Goal: Communication & Community: Answer question/provide support

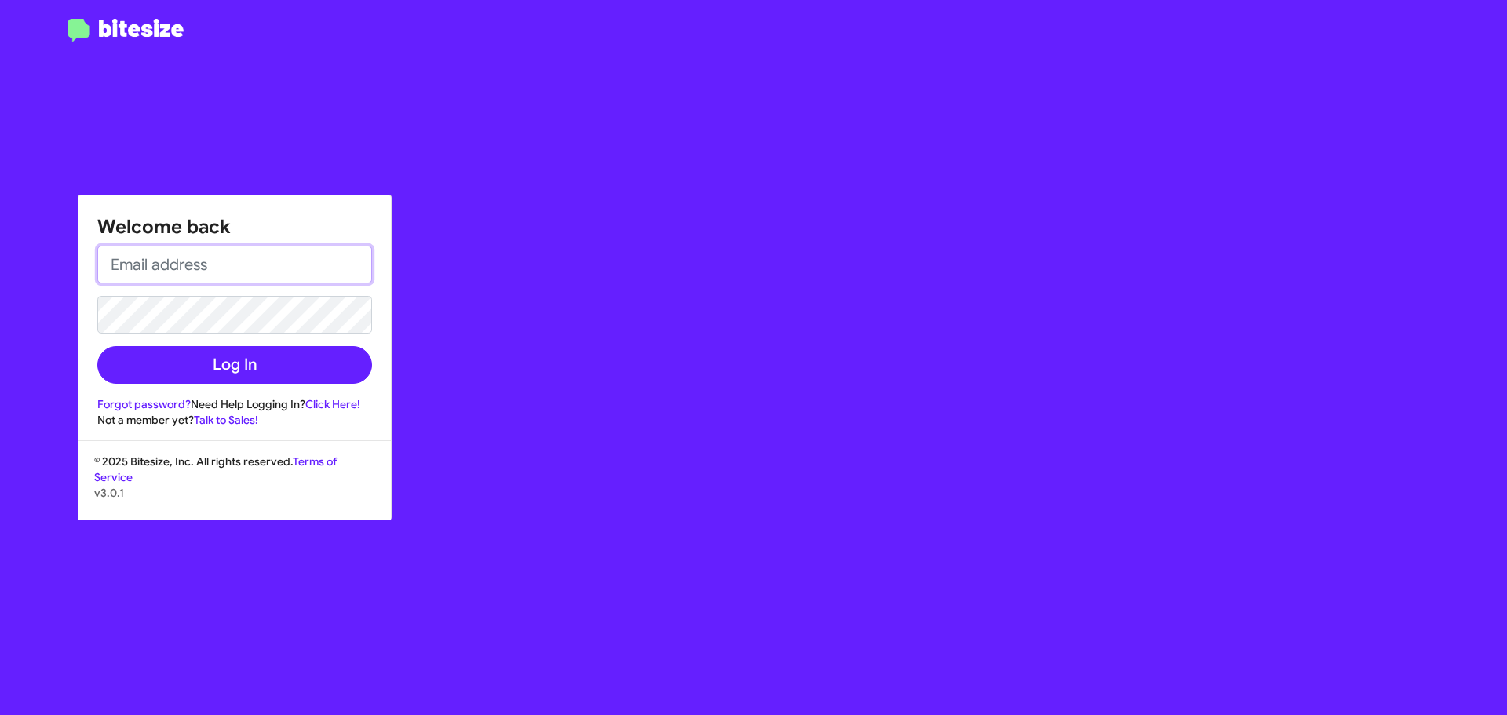
click at [189, 253] on input "email" at bounding box center [234, 265] width 275 height 38
paste input "[EMAIL_ADDRESS][DOMAIN_NAME]"
type input "[EMAIL_ADDRESS][DOMAIN_NAME]"
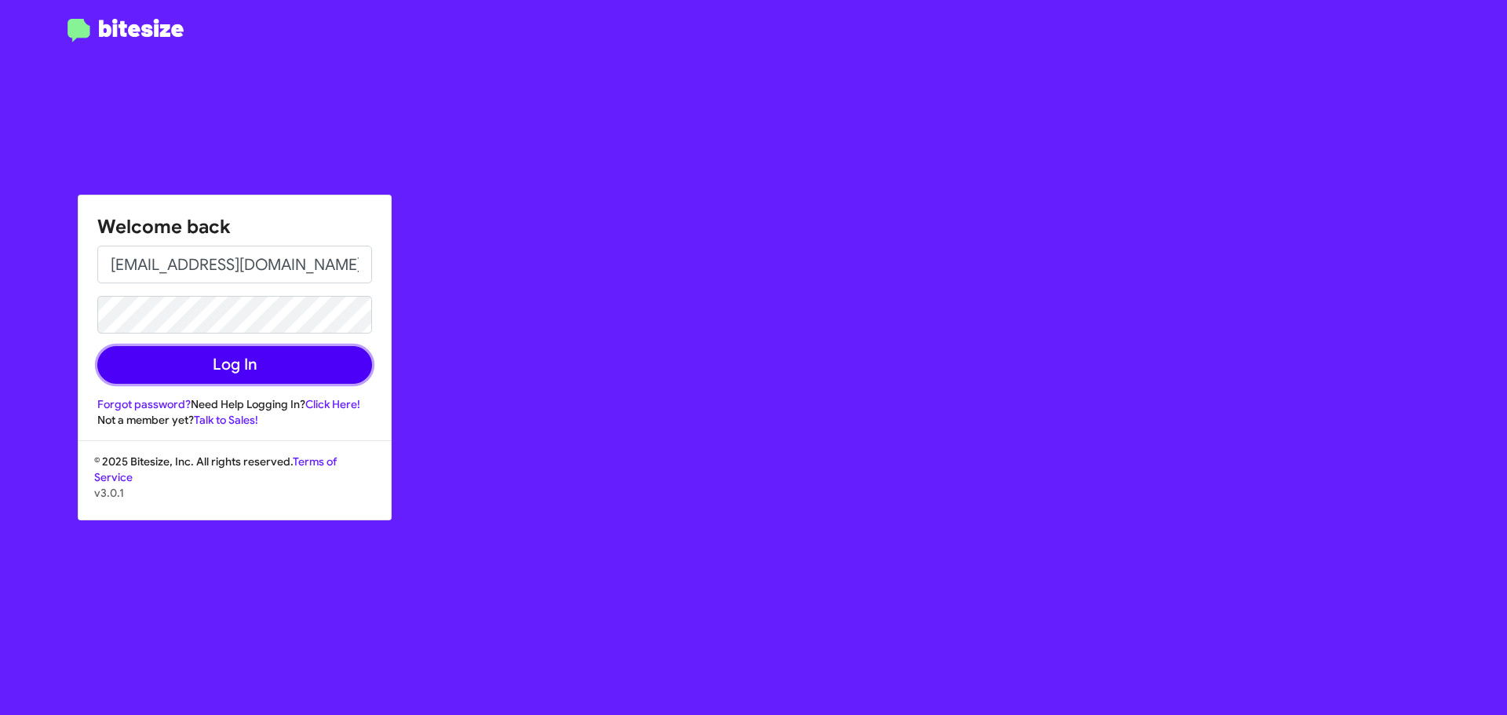
click at [275, 369] on button "Log In" at bounding box center [234, 365] width 275 height 38
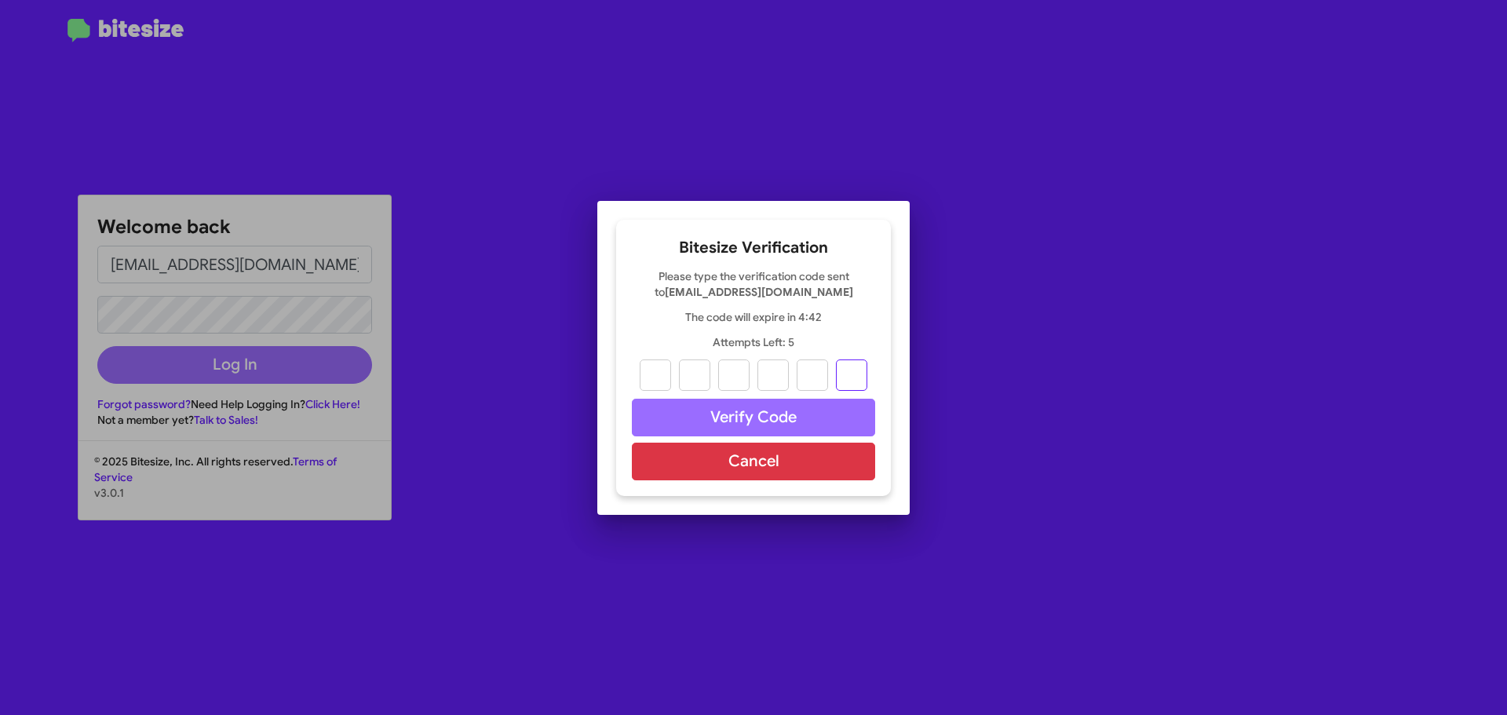
paste input "2"
type input "7"
type input "1"
type input "2"
type input "3"
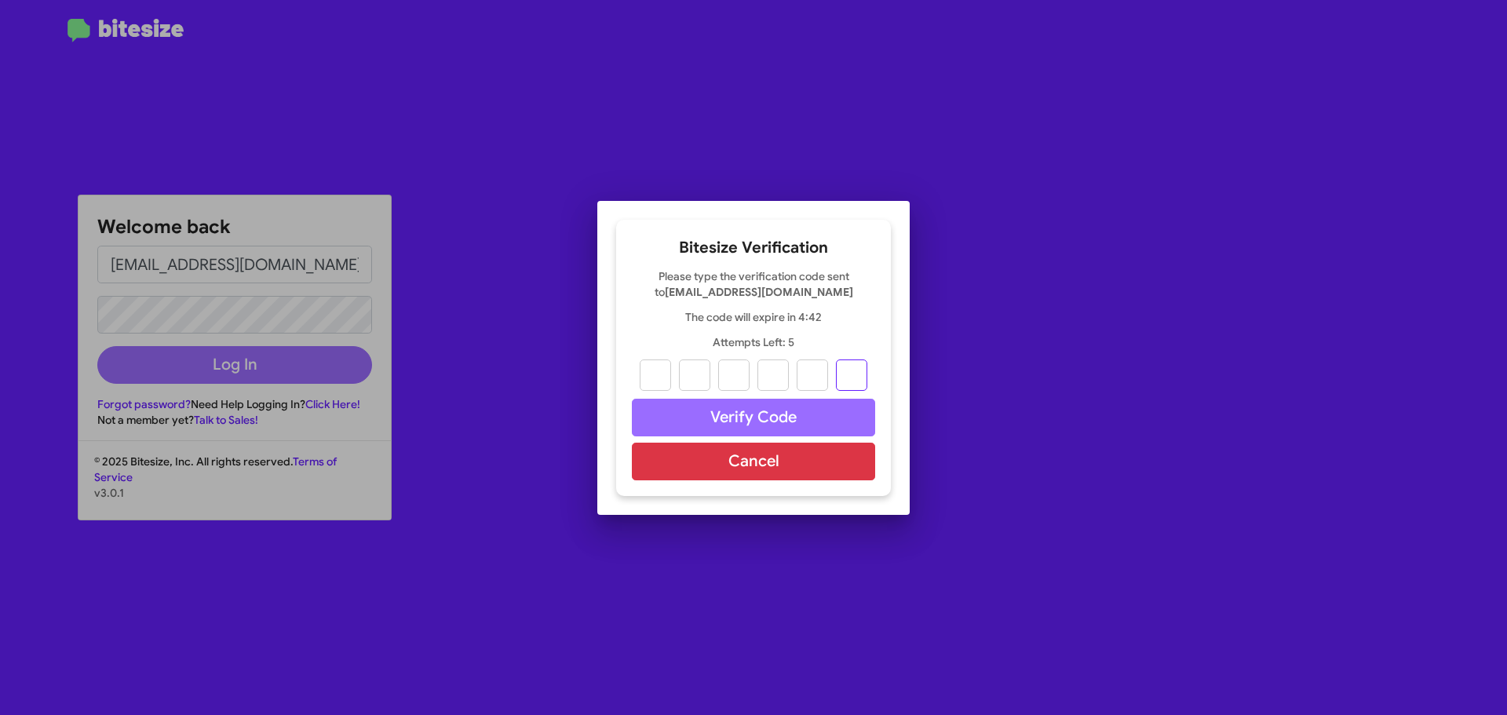
type input "5"
type input "2"
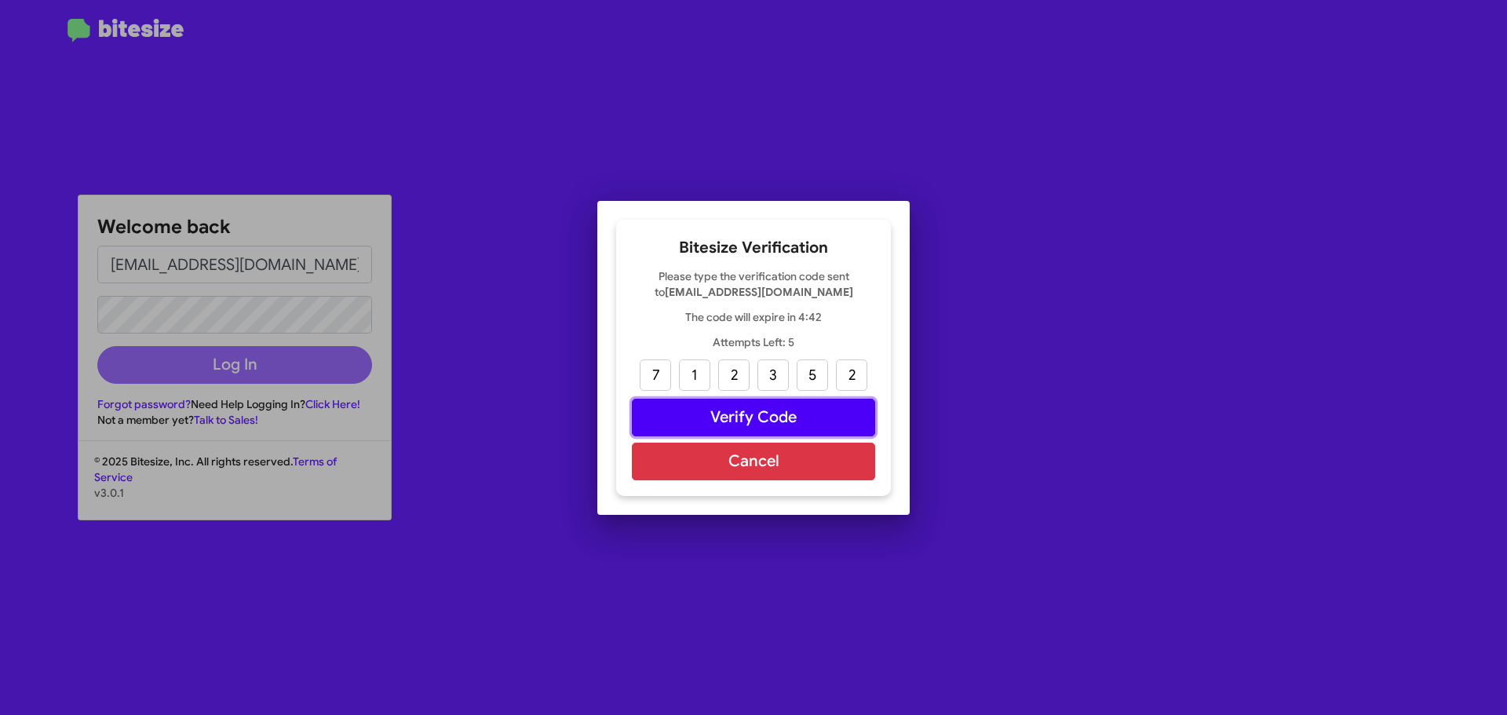
click at [749, 421] on button "Verify Code" at bounding box center [753, 418] width 243 height 38
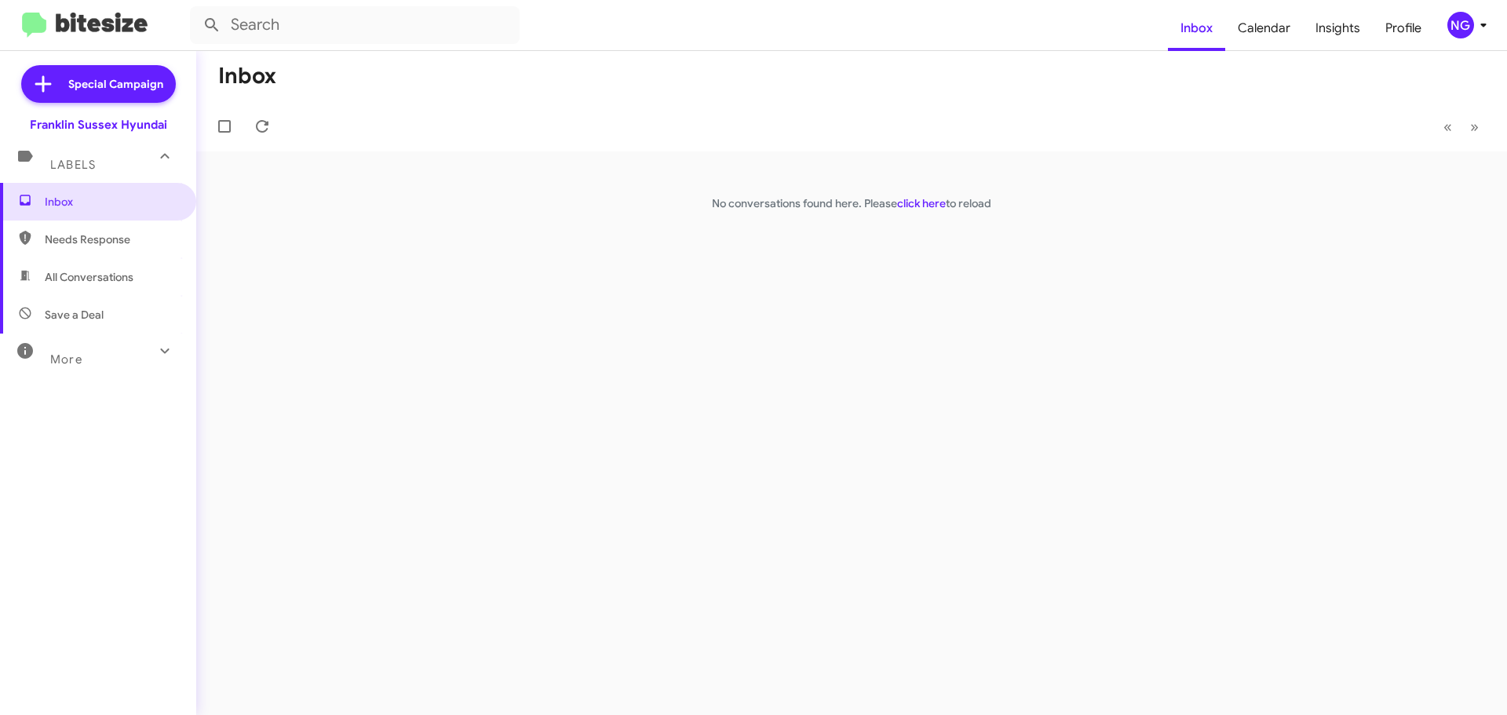
click at [367, 129] on mat-toolbar-row "« Previous » Next" at bounding box center [851, 126] width 1311 height 50
click at [135, 136] on mat-expansion-panel-header "Labels" at bounding box center [98, 158] width 196 height 50
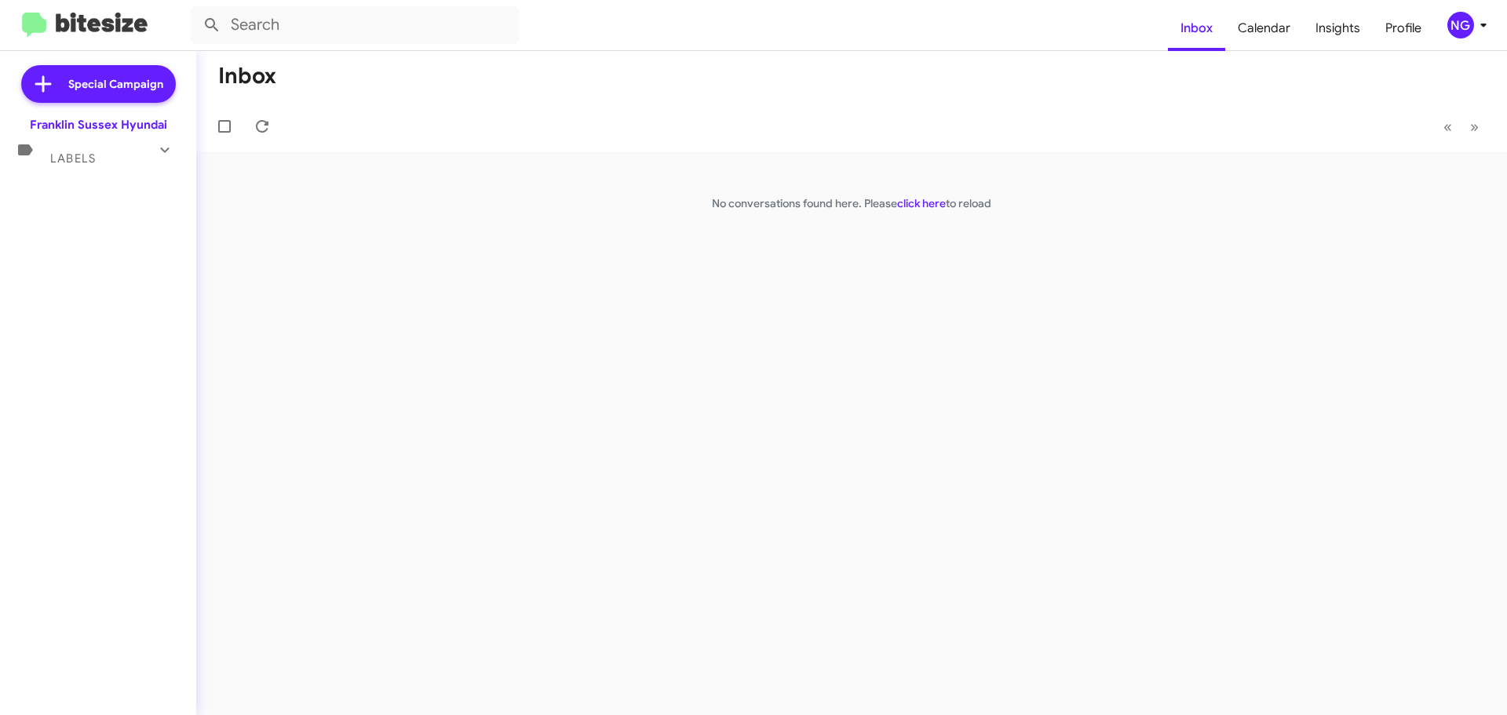
click at [134, 129] on div "Franklin Sussex Hyundai" at bounding box center [98, 125] width 137 height 16
click at [100, 148] on div "Labels" at bounding box center [83, 151] width 140 height 29
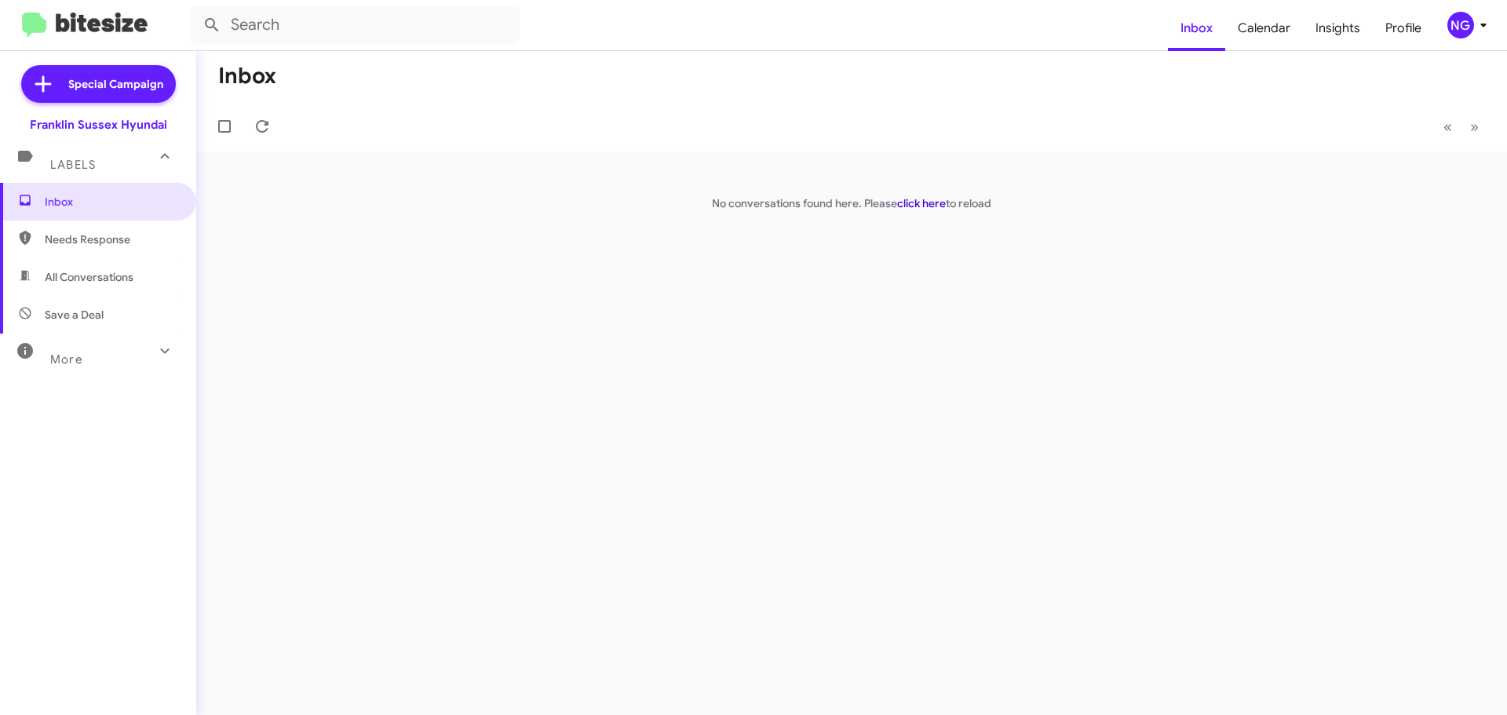
click at [933, 201] on link "click here" at bounding box center [921, 203] width 49 height 14
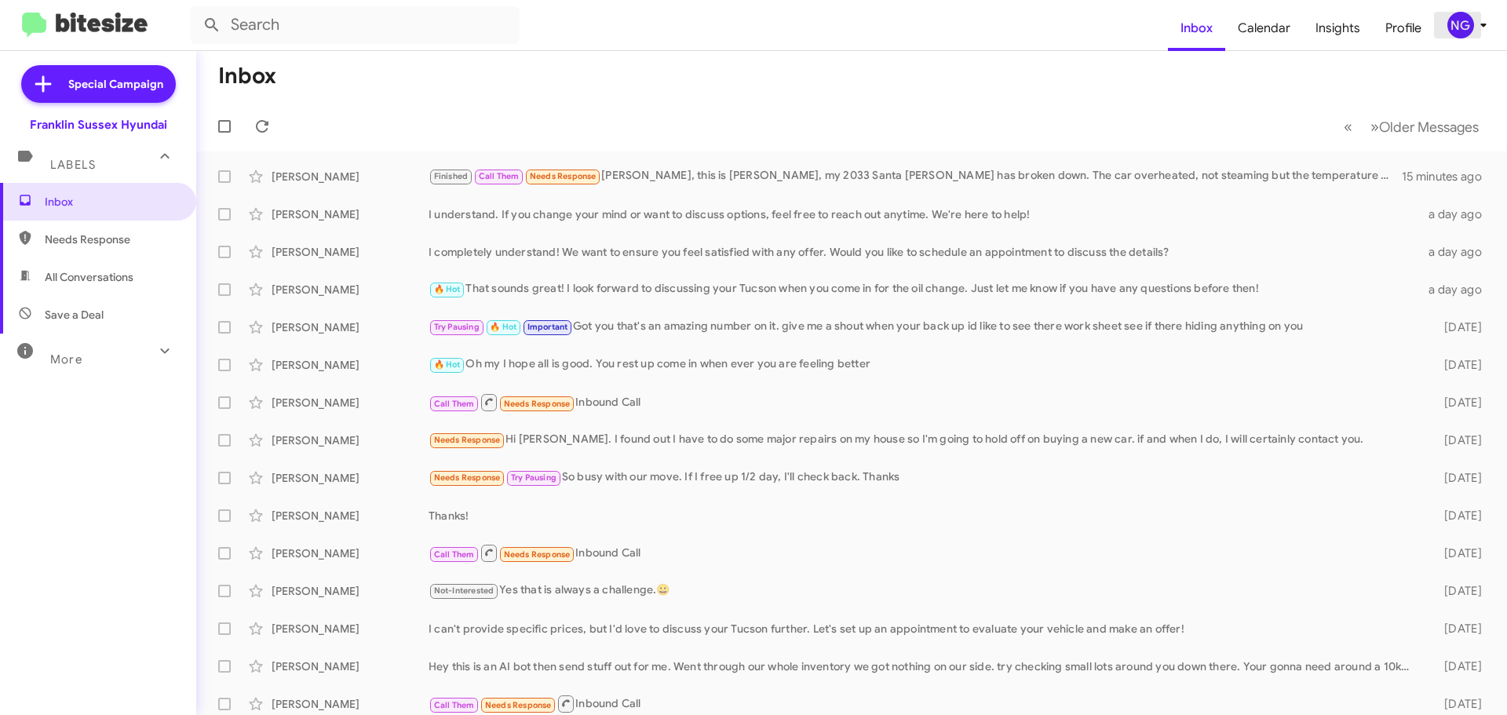
click at [1485, 27] on icon at bounding box center [1483, 25] width 19 height 19
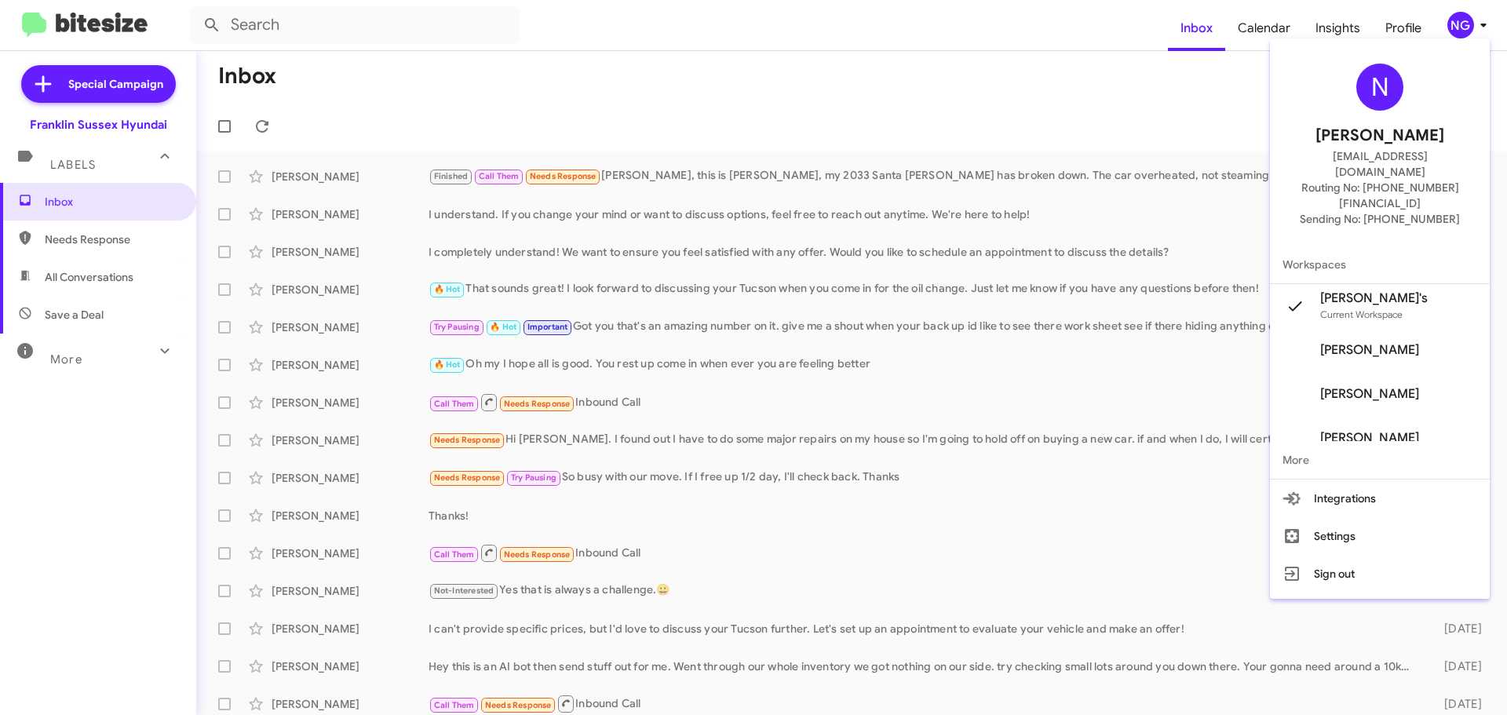
click at [728, 118] on div at bounding box center [753, 357] width 1507 height 715
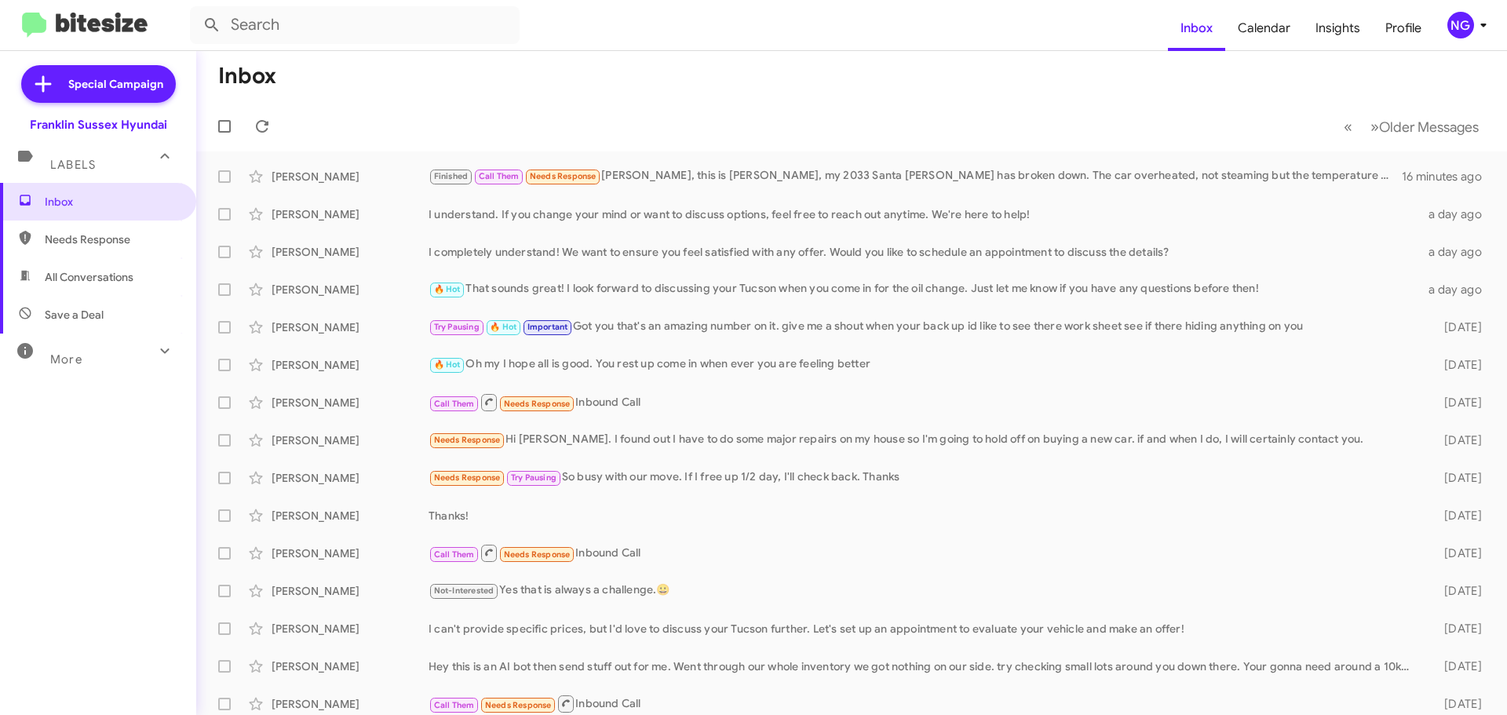
click at [110, 162] on div "Labels" at bounding box center [83, 158] width 140 height 29
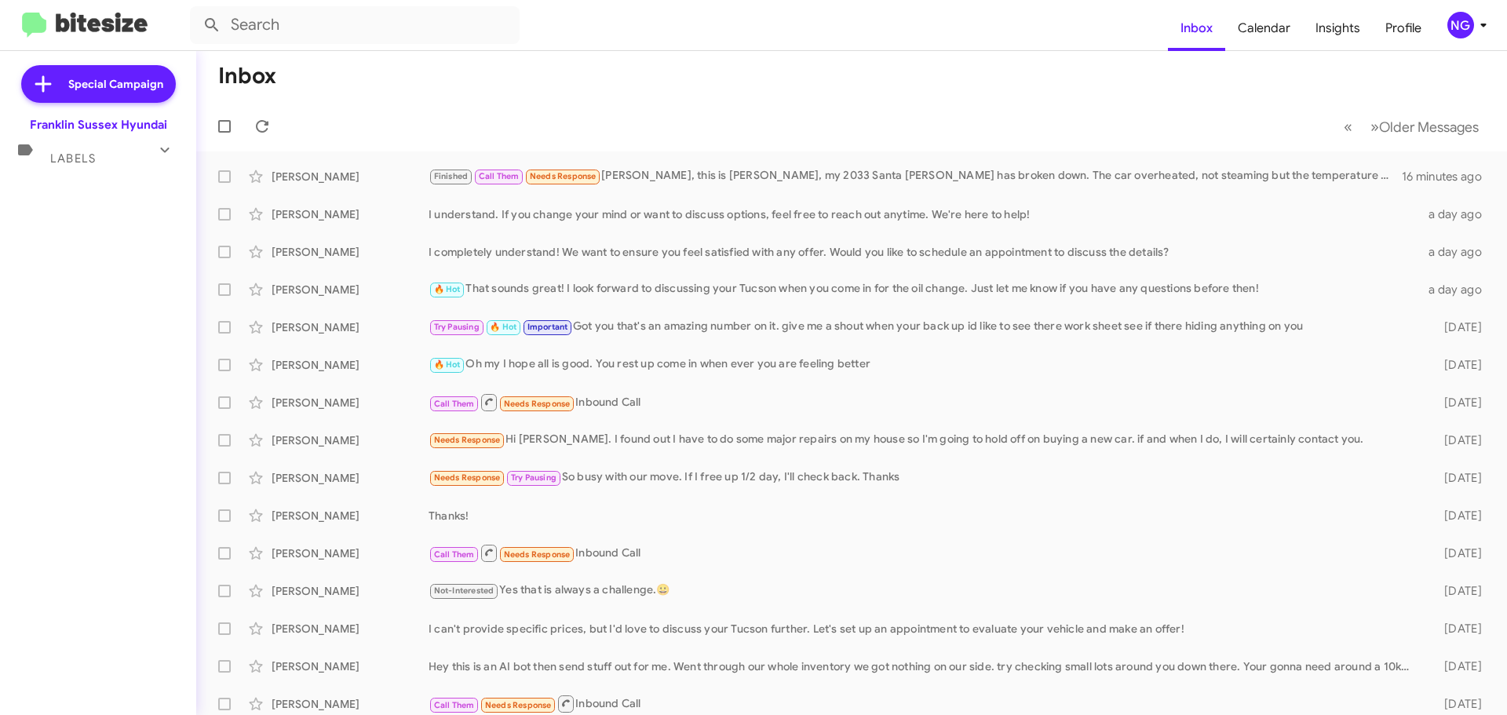
click at [110, 162] on div "Labels" at bounding box center [83, 151] width 140 height 29
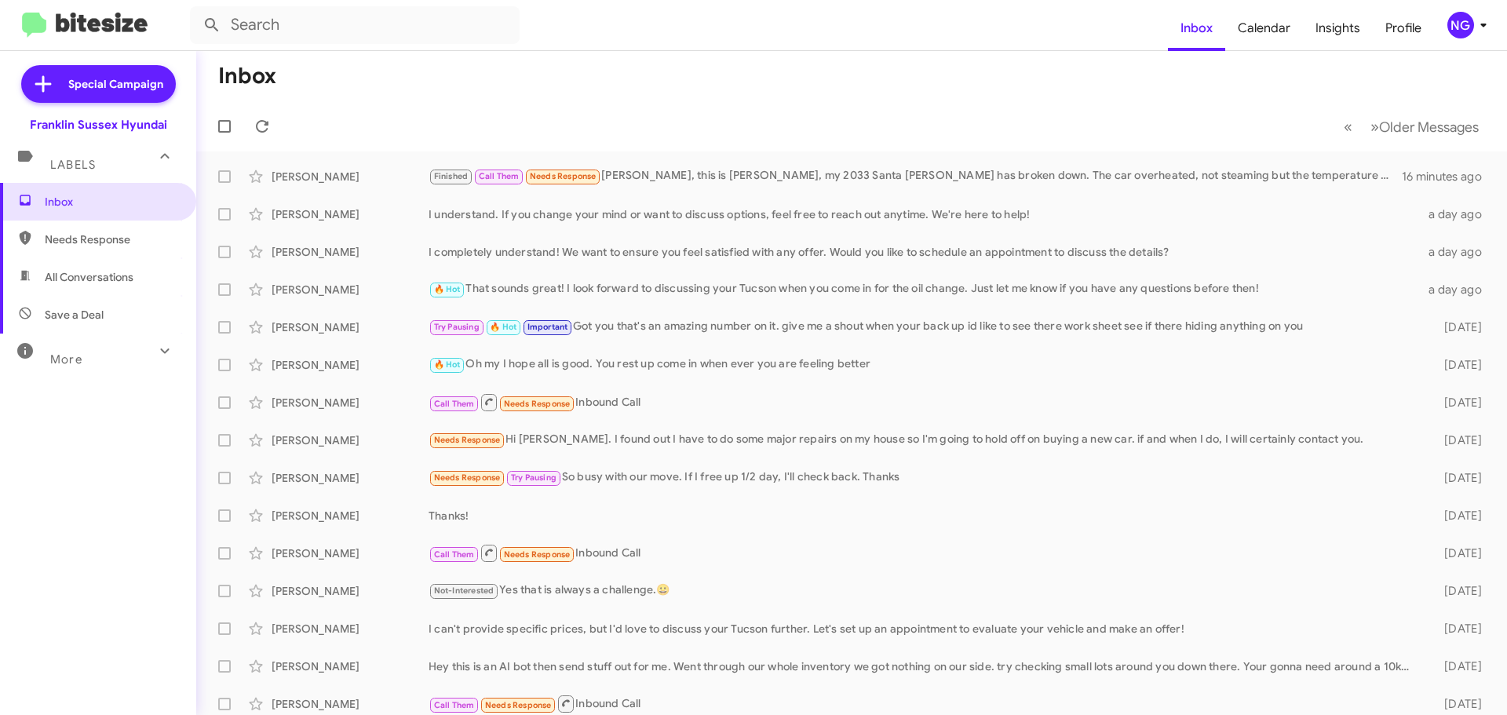
click at [143, 244] on span "Needs Response" at bounding box center [111, 240] width 133 height 16
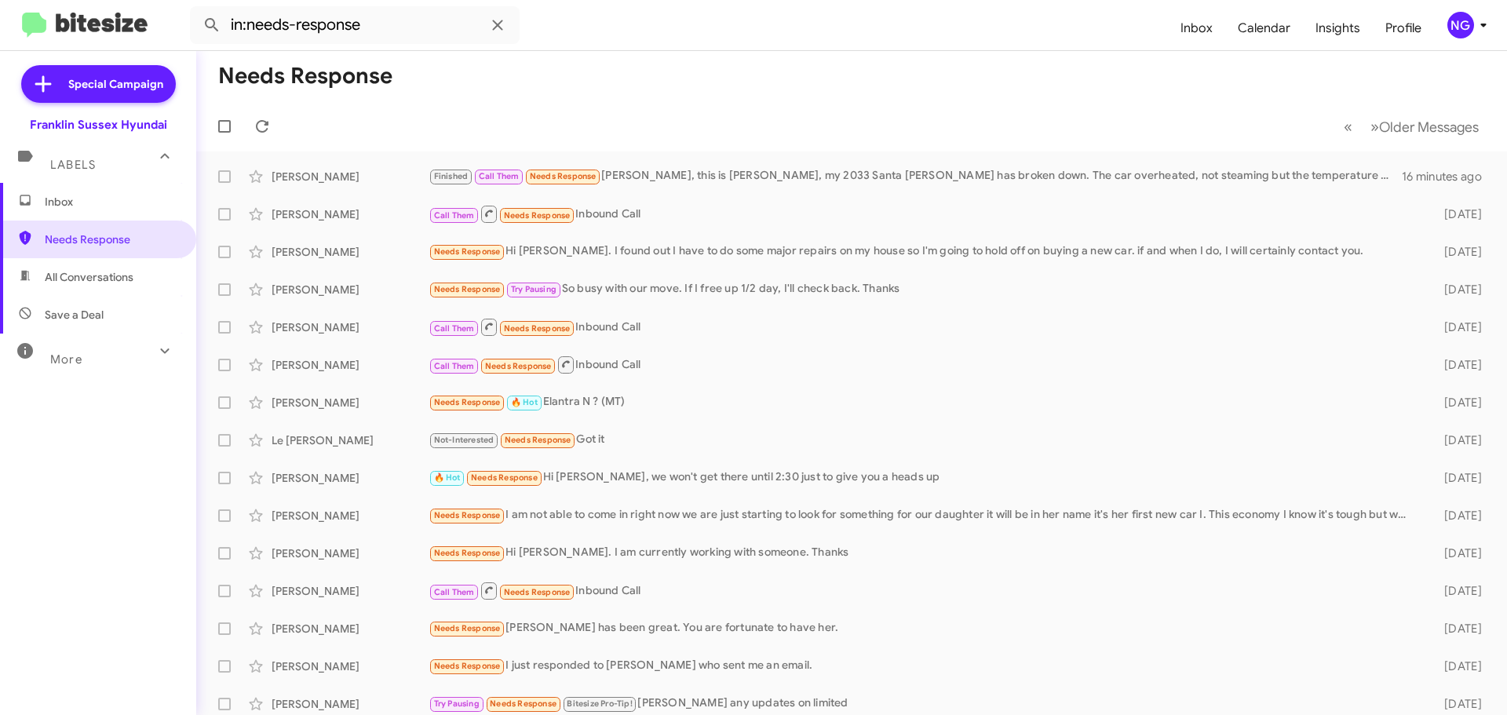
click at [104, 263] on span "All Conversations" at bounding box center [98, 277] width 196 height 38
type input "in:all-conversations"
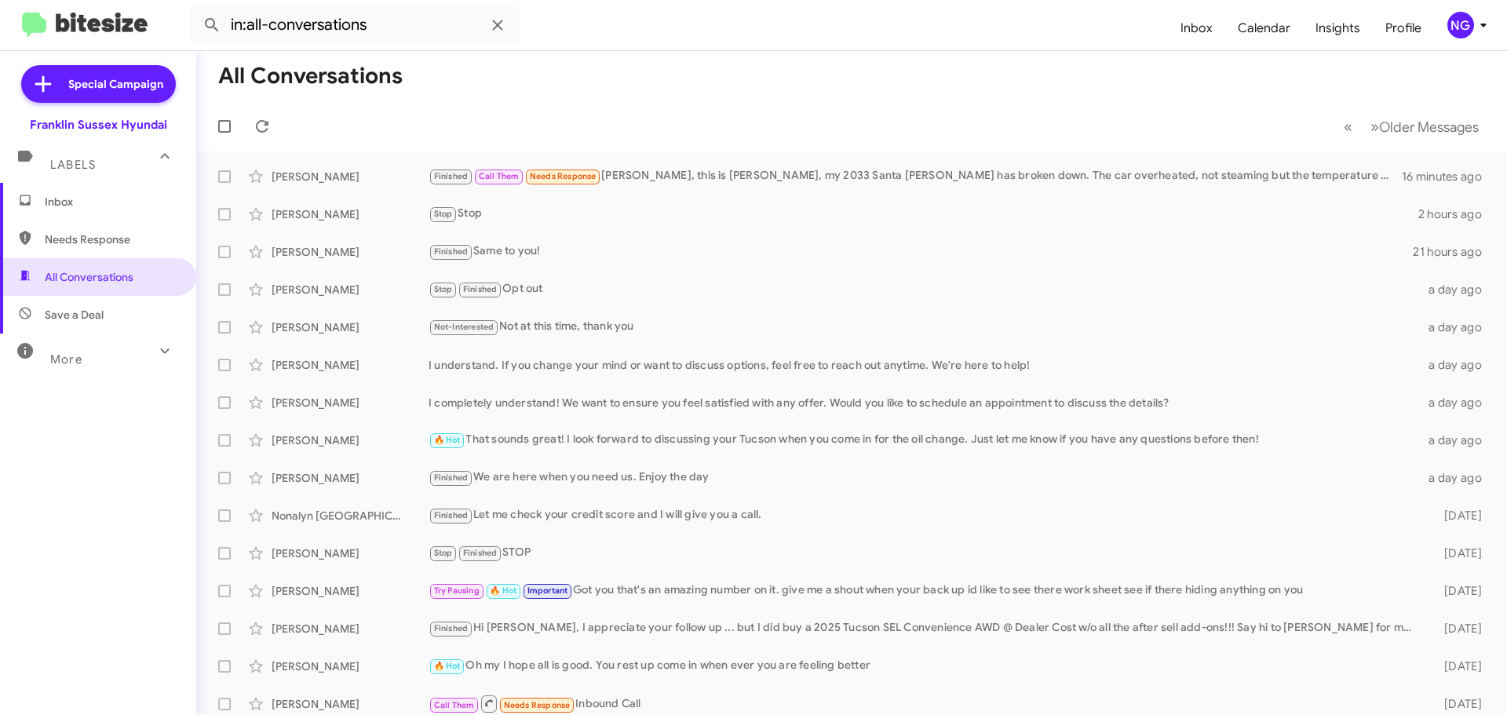
click at [109, 159] on div "Labels" at bounding box center [83, 158] width 140 height 29
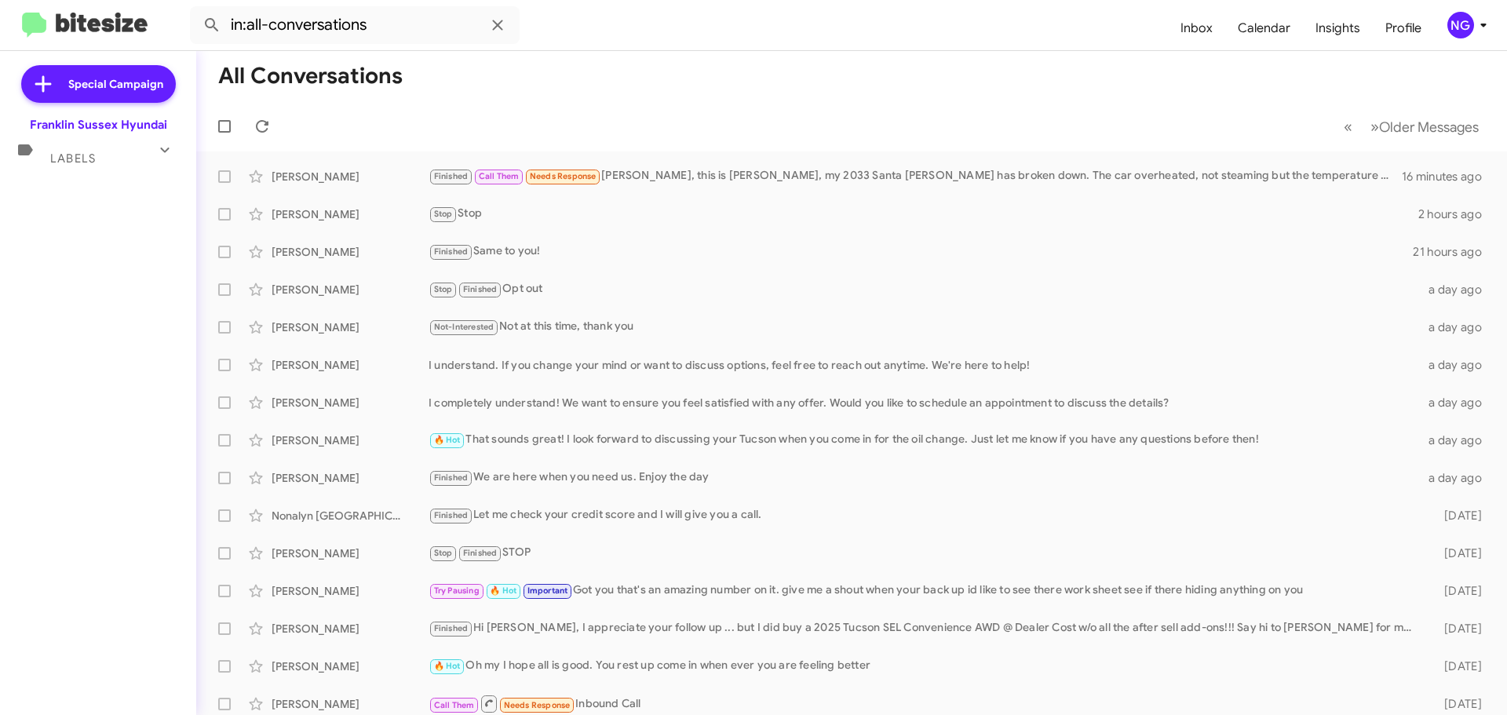
click at [87, 146] on div "Labels" at bounding box center [83, 151] width 140 height 29
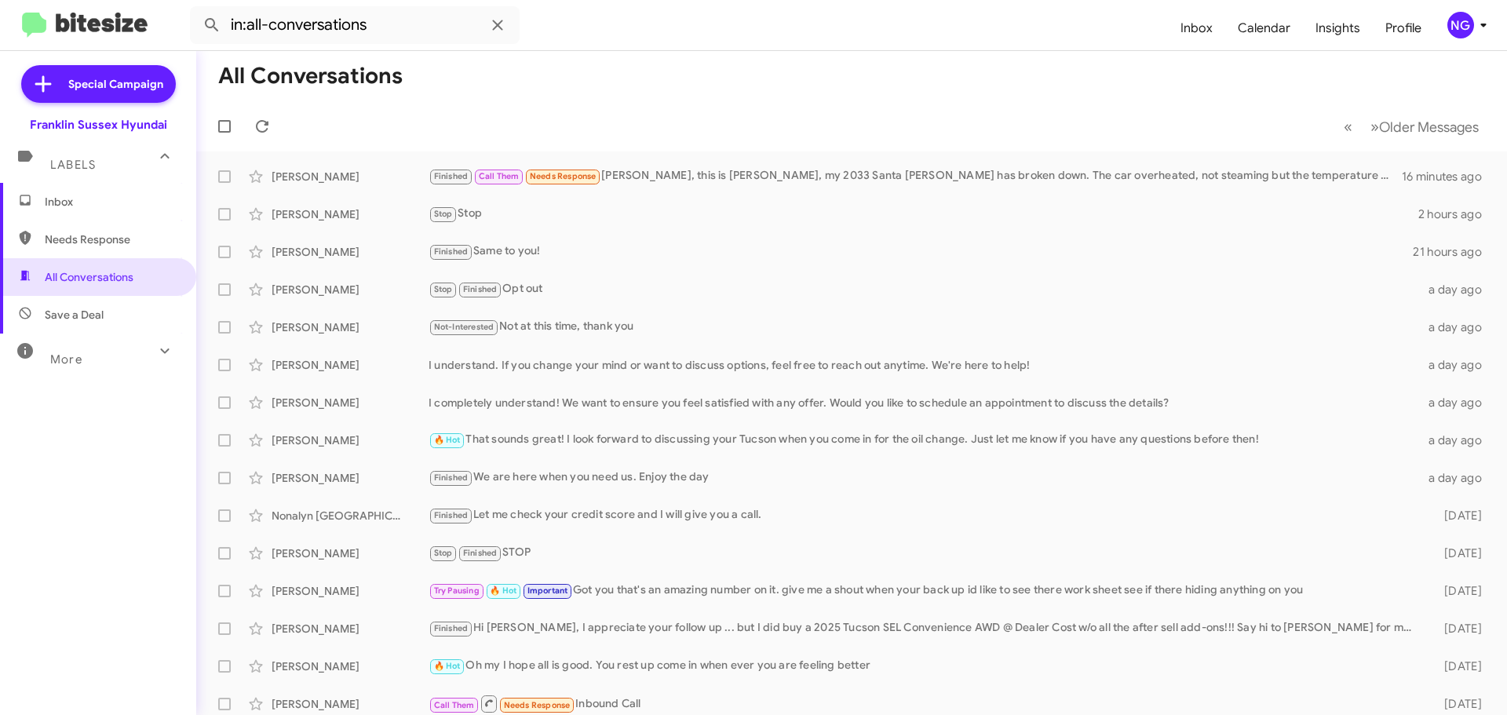
click at [86, 195] on span "Inbox" at bounding box center [111, 202] width 133 height 16
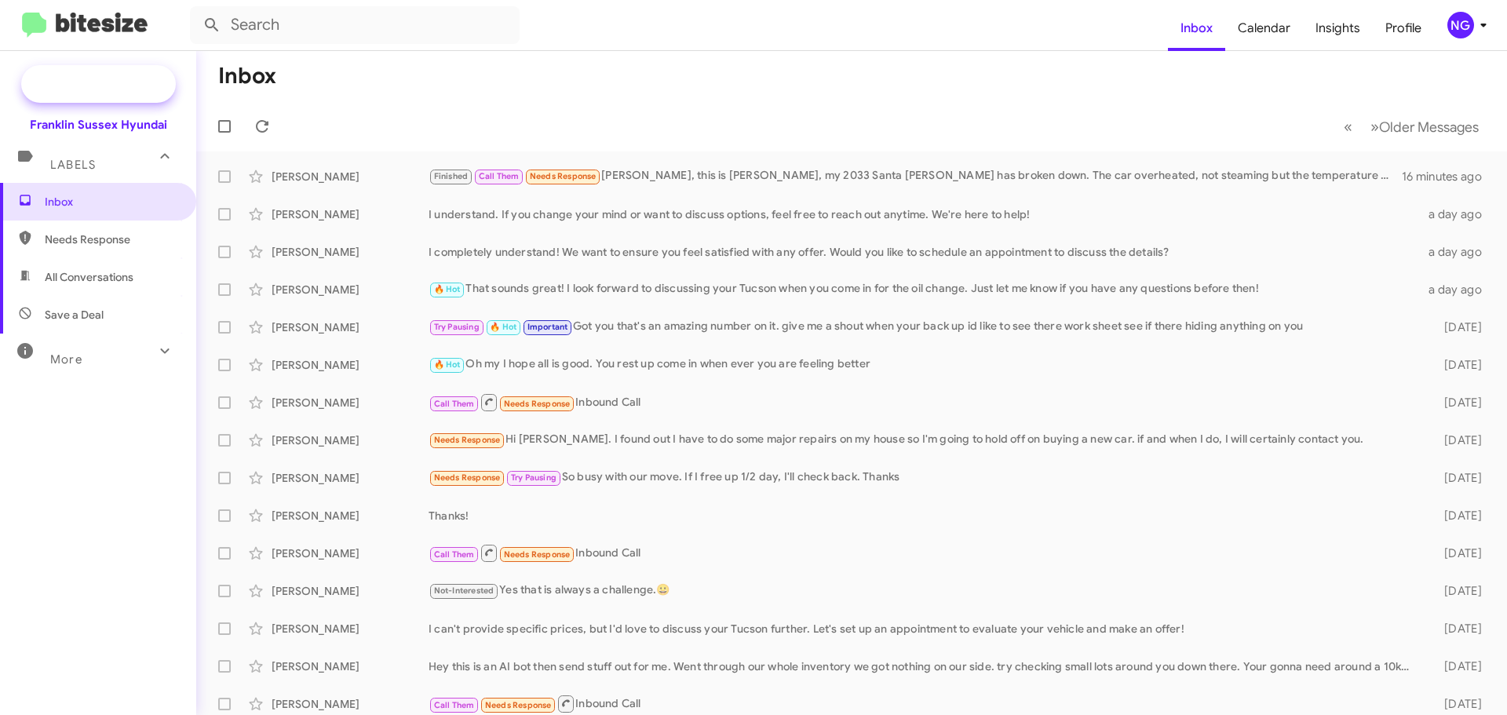
click at [66, 93] on span "Special Campaign" at bounding box center [98, 84] width 155 height 38
click at [582, 221] on div "I understand. If you change your mind or want to discuss options, feel free to …" at bounding box center [930, 214] width 1003 height 16
